Goal: Navigation & Orientation: Go to known website

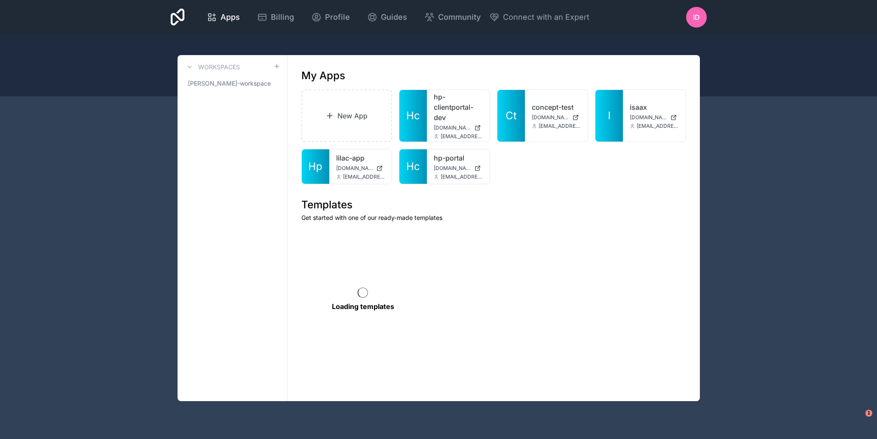
click at [443, 157] on link "hp-portal" at bounding box center [458, 158] width 49 height 10
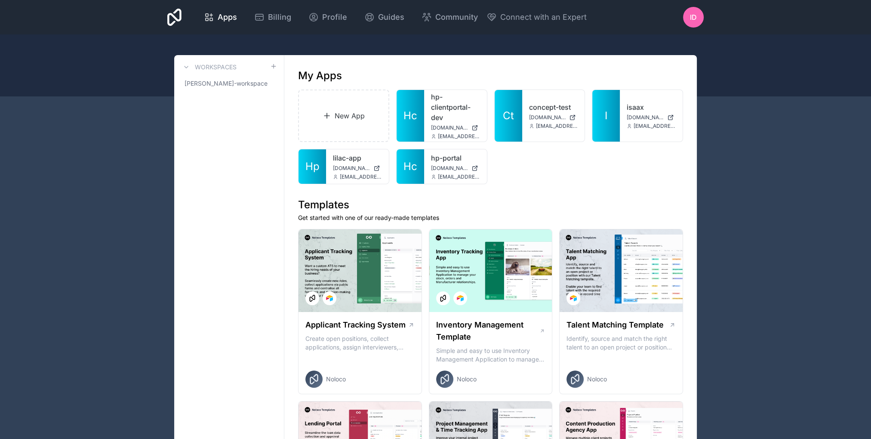
click at [437, 160] on link "hp-portal" at bounding box center [455, 158] width 49 height 10
